Goal: Information Seeking & Learning: Learn about a topic

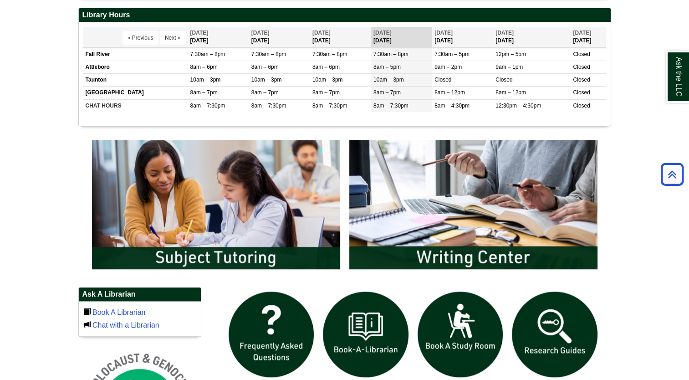
scroll to position [364, 0]
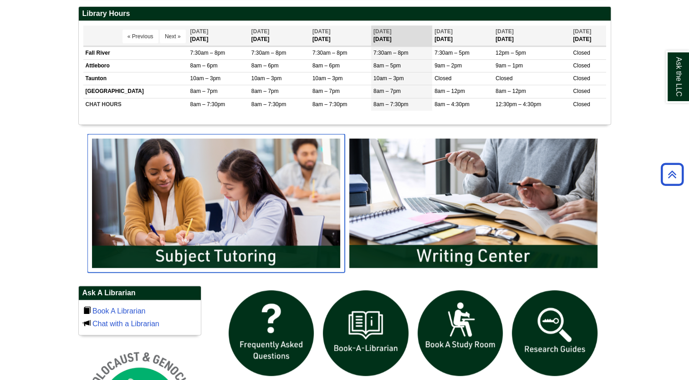
click at [245, 260] on img "slideshow" at bounding box center [215, 203] width 257 height 138
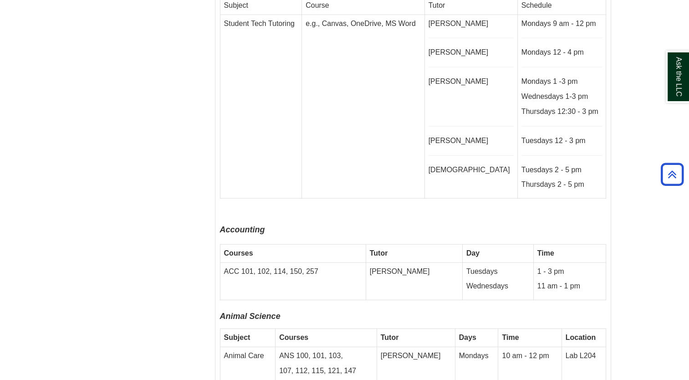
scroll to position [2397, 0]
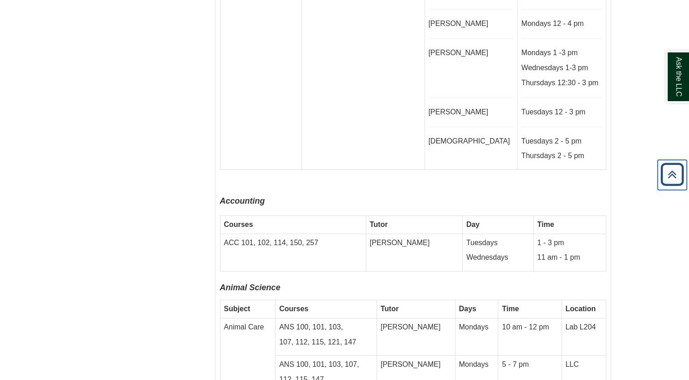
click at [671, 176] on icon "Back to Top" at bounding box center [671, 174] width 29 height 29
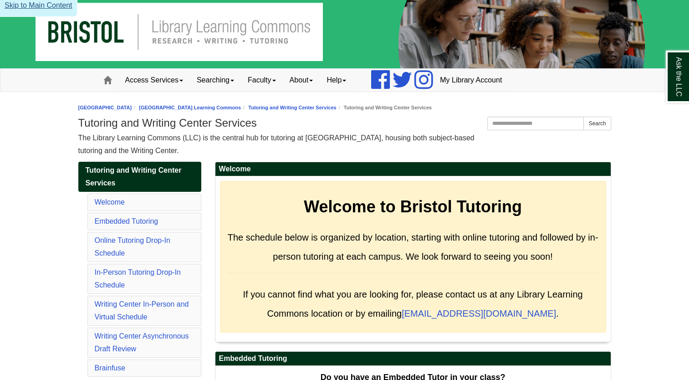
scroll to position [0, 0]
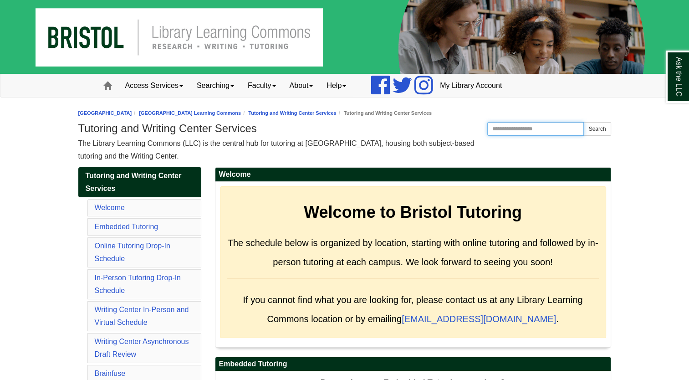
click at [554, 130] on input "Search the Website" at bounding box center [535, 129] width 97 height 14
type input "****"
click at [583, 122] on button "Search" at bounding box center [596, 129] width 27 height 14
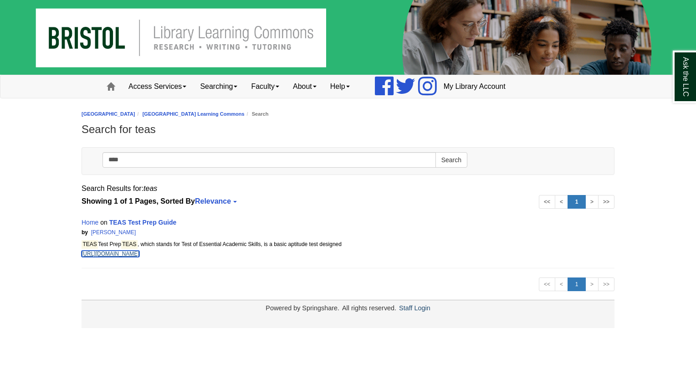
click at [139, 251] on link "https://libguides.bristolcc.edu/c.php?g=1298887&p=9542162" at bounding box center [110, 253] width 58 height 6
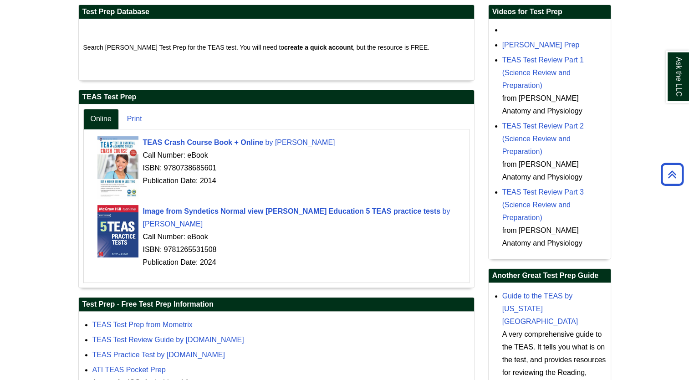
scroll to position [258, 0]
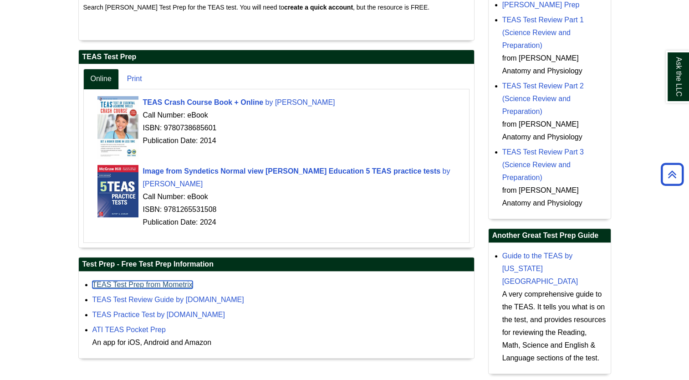
click at [113, 284] on link "TEAS Test Prep from Mometrix" at bounding box center [142, 284] width 100 height 8
